Goal: Find specific page/section: Find specific page/section

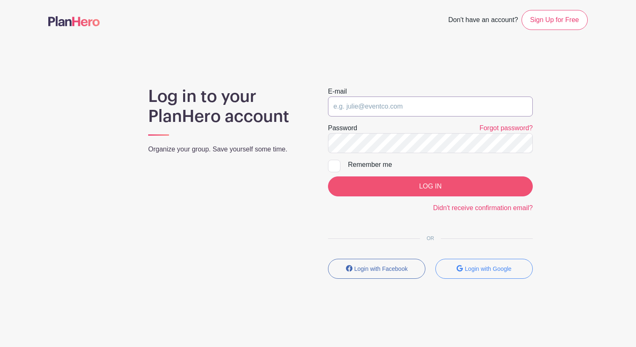
type input "[EMAIL_ADDRESS][DOMAIN_NAME]"
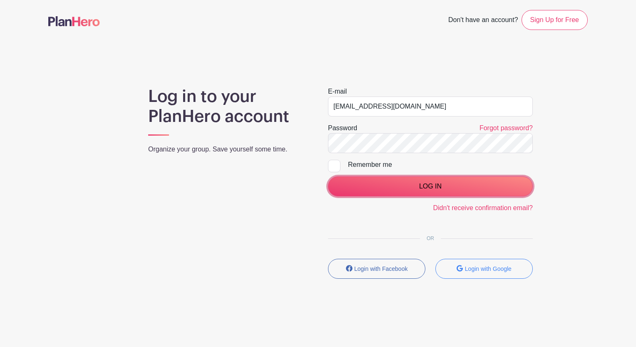
click at [415, 183] on input "LOG IN" at bounding box center [430, 186] width 205 height 20
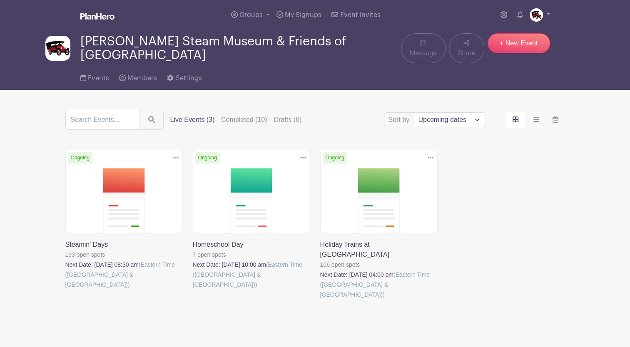
click at [193, 290] on link at bounding box center [193, 290] width 0 height 0
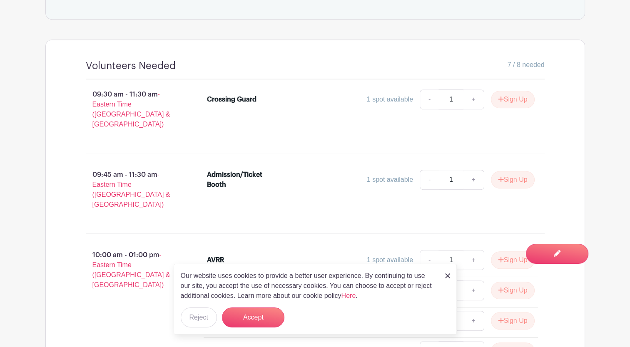
scroll to position [458, 0]
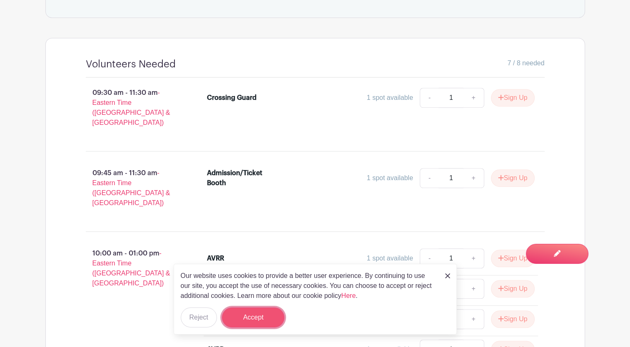
click at [261, 320] on button "Accept" at bounding box center [253, 318] width 62 height 20
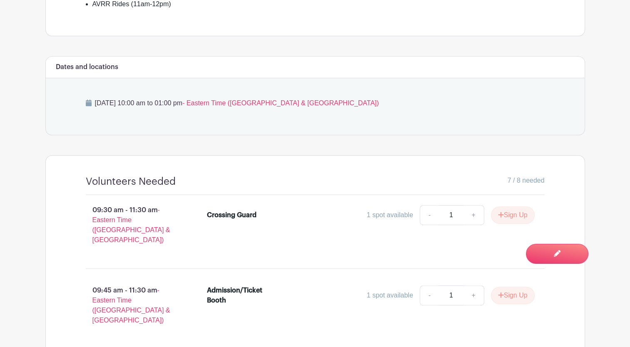
scroll to position [321, 0]
